Goal: Find specific page/section: Find specific page/section

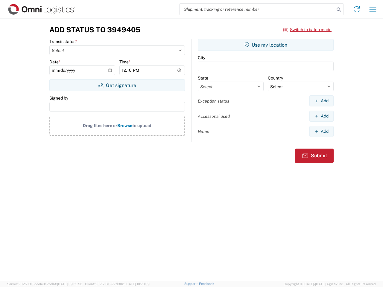
click at [257, 9] on input "search" at bounding box center [256, 9] width 155 height 11
click at [338, 10] on icon at bounding box center [338, 9] width 8 height 8
click at [356, 9] on icon at bounding box center [357, 9] width 10 height 10
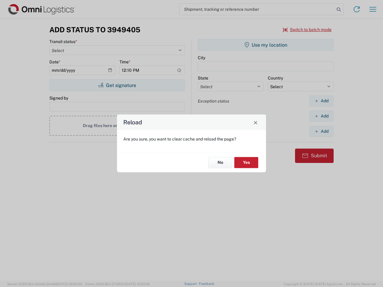
click at [373, 9] on div "Reload Are you sure, you want to clear cache and reload the page? No Yes" at bounding box center [191, 143] width 383 height 287
click at [307, 30] on div "Reload Are you sure, you want to clear cache and reload the page? No Yes" at bounding box center [191, 143] width 383 height 287
click at [117, 85] on div "Reload Are you sure, you want to clear cache and reload the page? No Yes" at bounding box center [191, 143] width 383 height 287
click at [265, 45] on div "Reload Are you sure, you want to clear cache and reload the page? No Yes" at bounding box center [191, 143] width 383 height 287
click at [321, 101] on div "Reload Are you sure, you want to clear cache and reload the page? No Yes" at bounding box center [191, 143] width 383 height 287
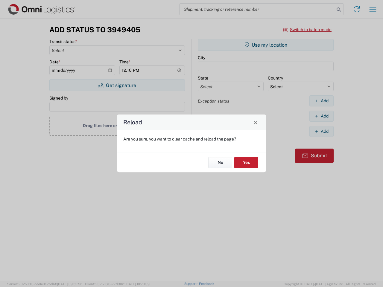
click at [321, 116] on div "Reload Are you sure, you want to clear cache and reload the page? No Yes" at bounding box center [191, 143] width 383 height 287
click at [321, 131] on div "Reload Are you sure, you want to clear cache and reload the page? No Yes" at bounding box center [191, 143] width 383 height 287
